Goal: Information Seeking & Learning: Learn about a topic

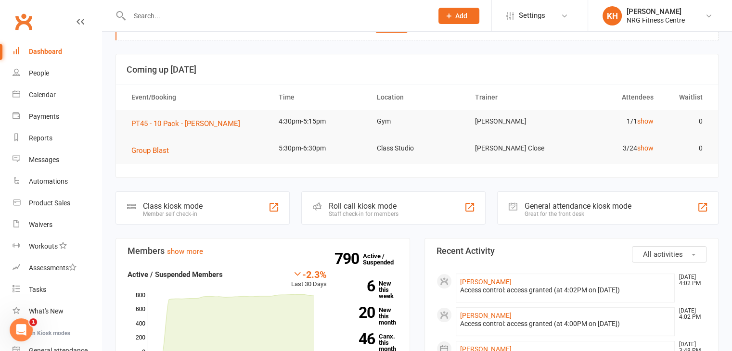
scroll to position [64, 0]
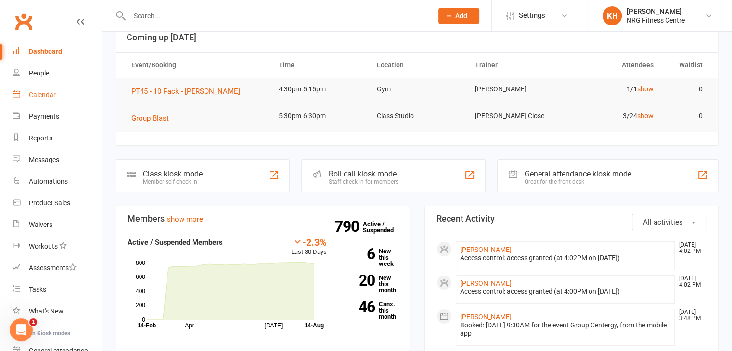
click at [39, 100] on link "Calendar" at bounding box center [57, 95] width 89 height 22
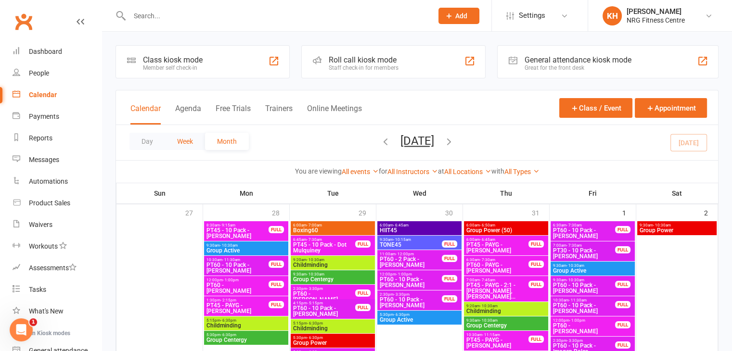
click at [183, 143] on button "Week" at bounding box center [185, 141] width 40 height 17
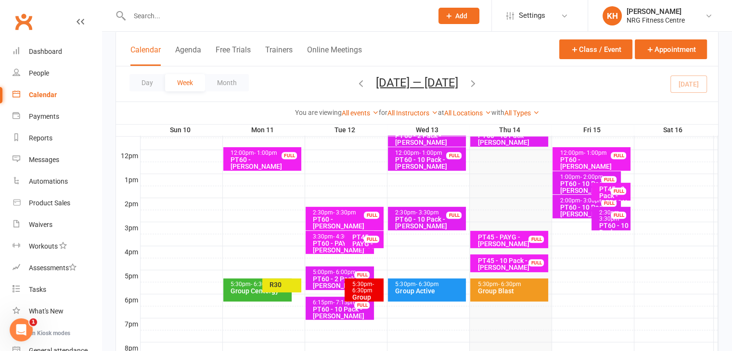
scroll to position [335, 0]
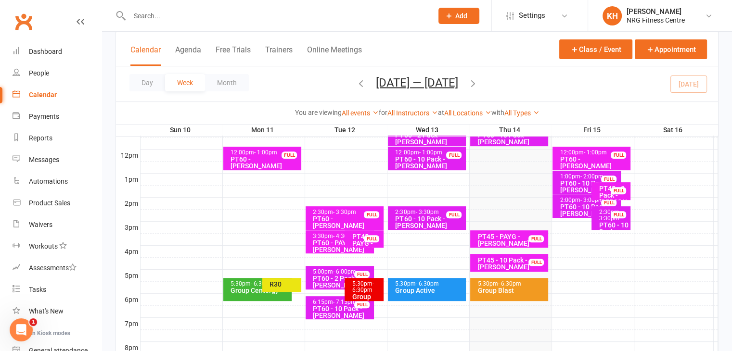
click at [509, 298] on div "5:30pm - 6:30pm Group Blast" at bounding box center [509, 289] width 78 height 23
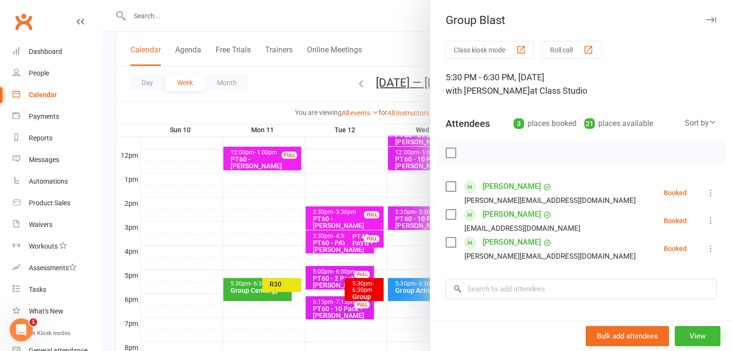
click at [706, 19] on icon "button" at bounding box center [711, 20] width 10 height 6
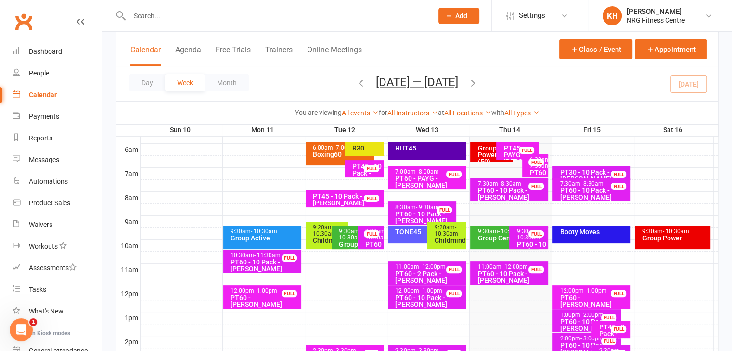
scroll to position [186, 0]
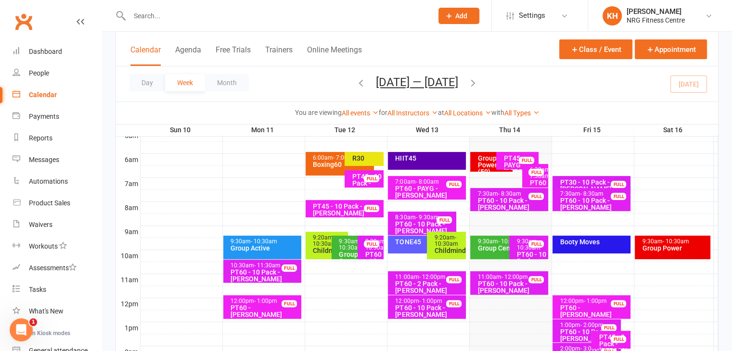
click at [600, 242] on div "Booty Moves" at bounding box center [593, 242] width 69 height 7
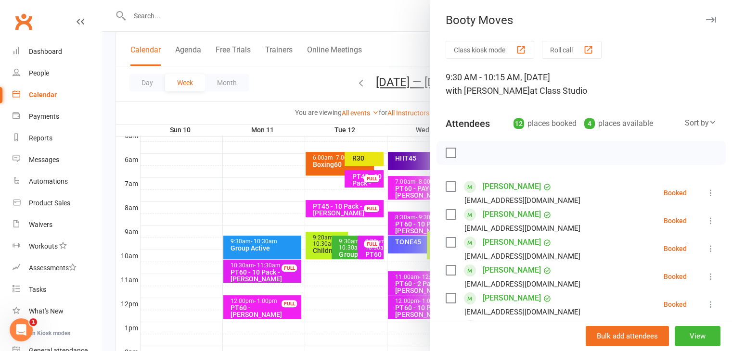
click at [706, 22] on icon "button" at bounding box center [711, 20] width 10 height 6
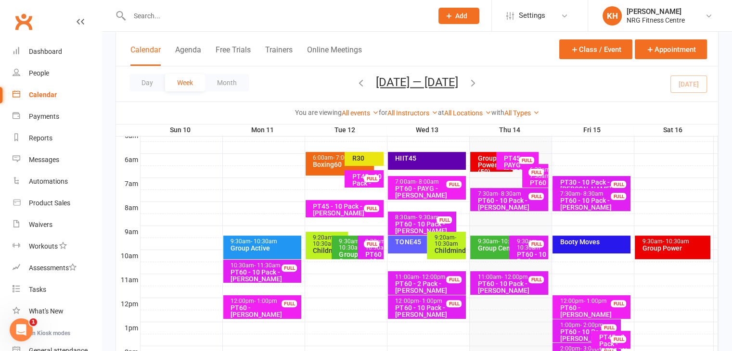
click at [684, 251] on div "Group Power" at bounding box center [674, 248] width 66 height 7
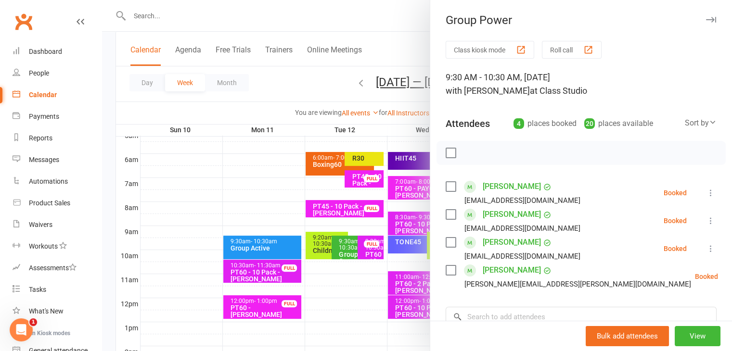
click at [706, 18] on icon "button" at bounding box center [711, 20] width 10 height 6
